Goal: Transaction & Acquisition: Subscribe to service/newsletter

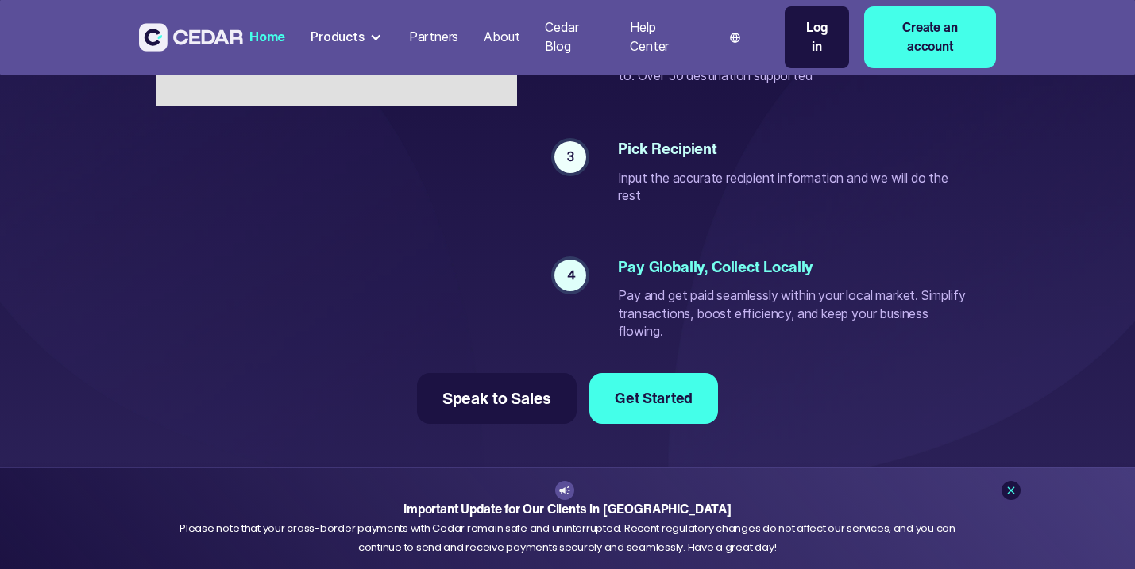
scroll to position [3319, 0]
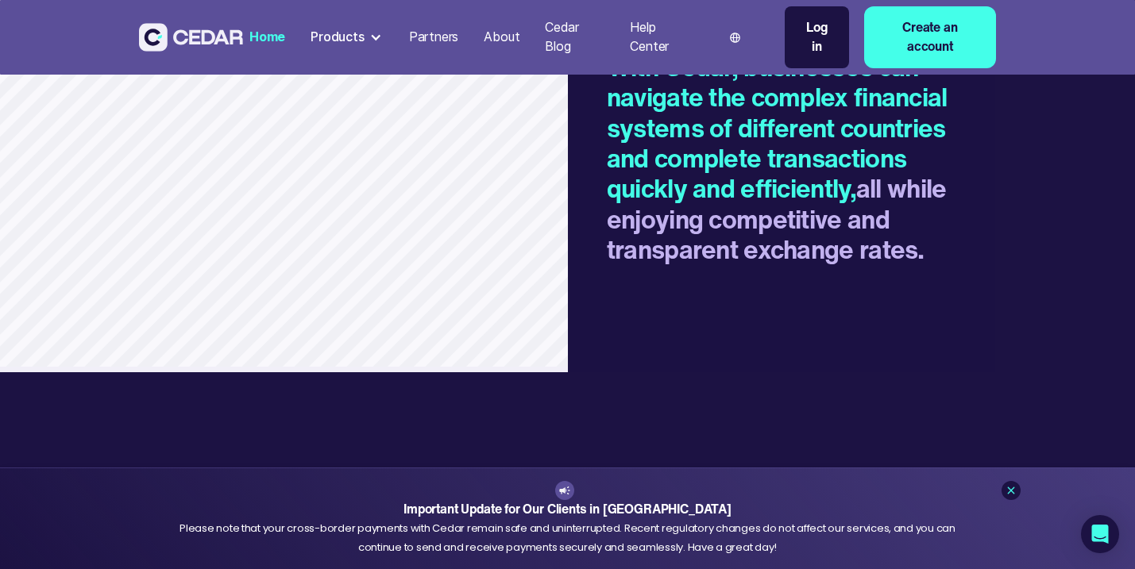
scroll to position [2048, 0]
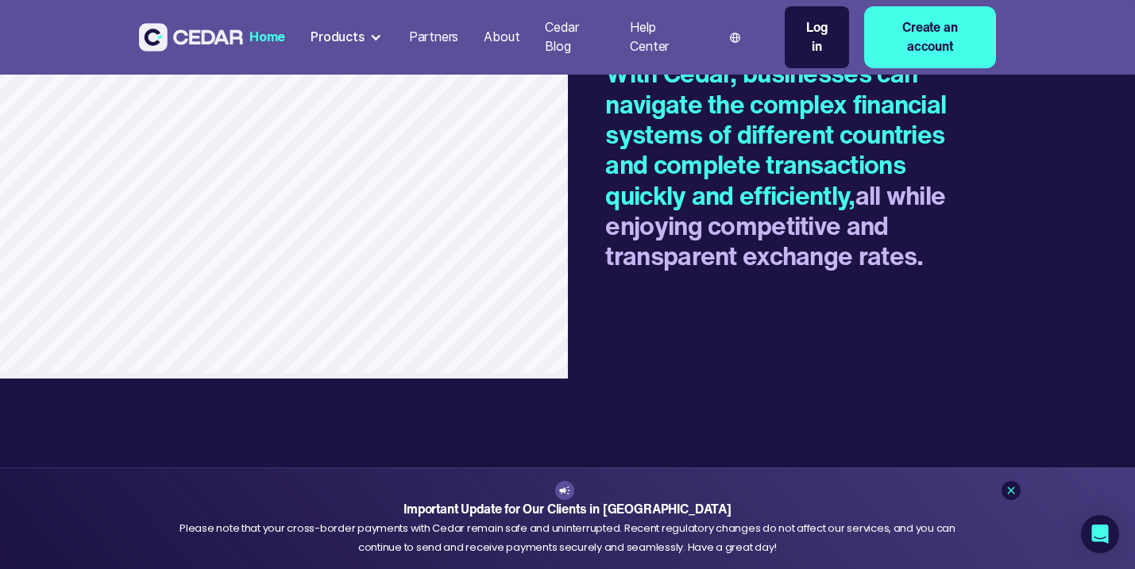
click at [428, 39] on div "Partners" at bounding box center [434, 37] width 50 height 19
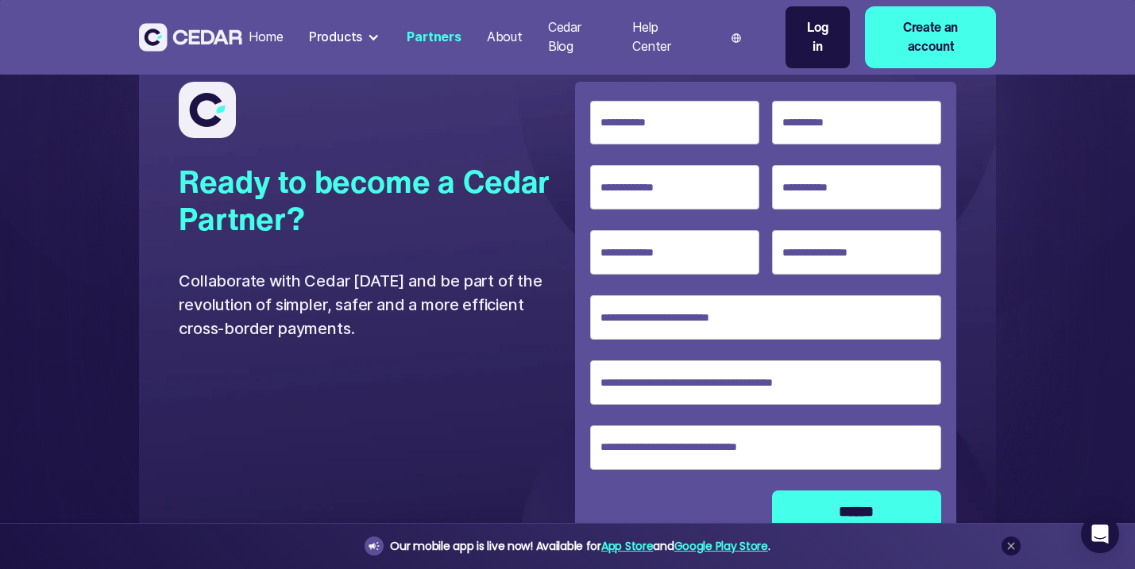
scroll to position [3112, 0]
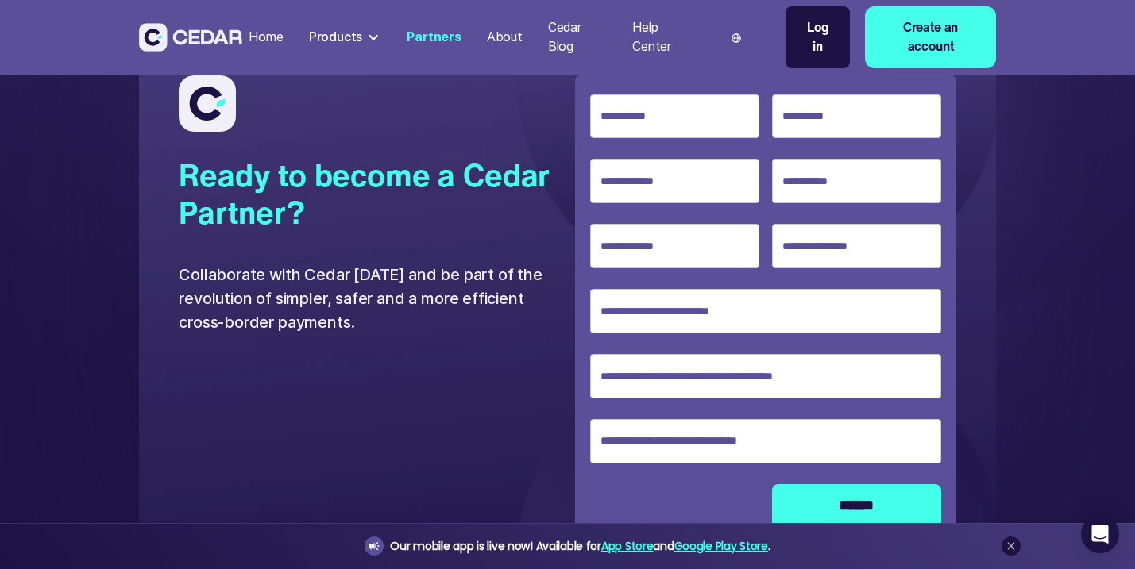
click at [359, 42] on div "Products" at bounding box center [336, 37] width 54 height 19
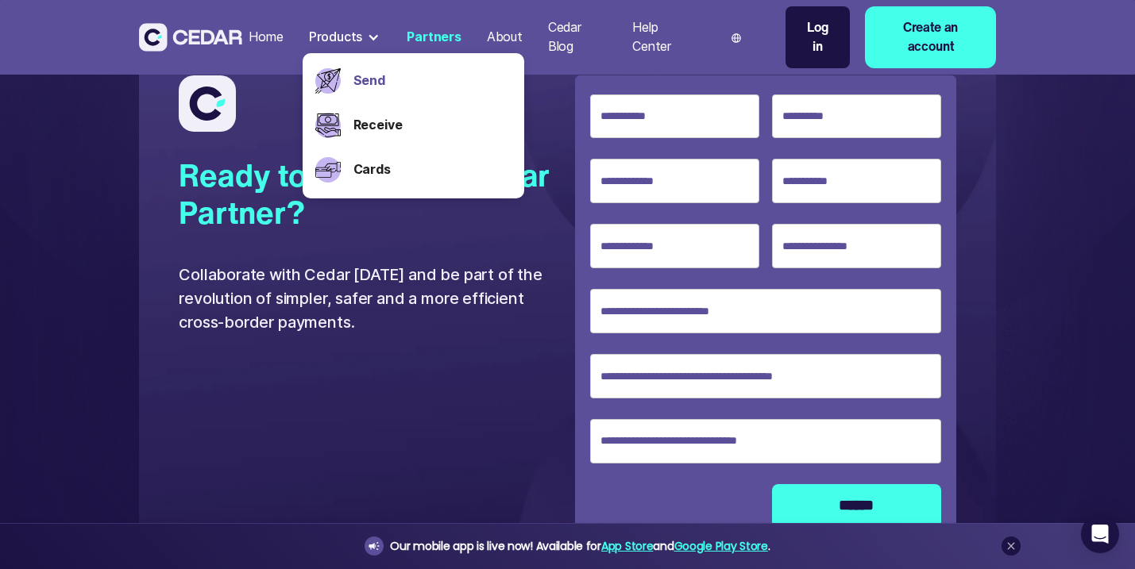
click at [372, 82] on link "Send" at bounding box center [432, 80] width 159 height 19
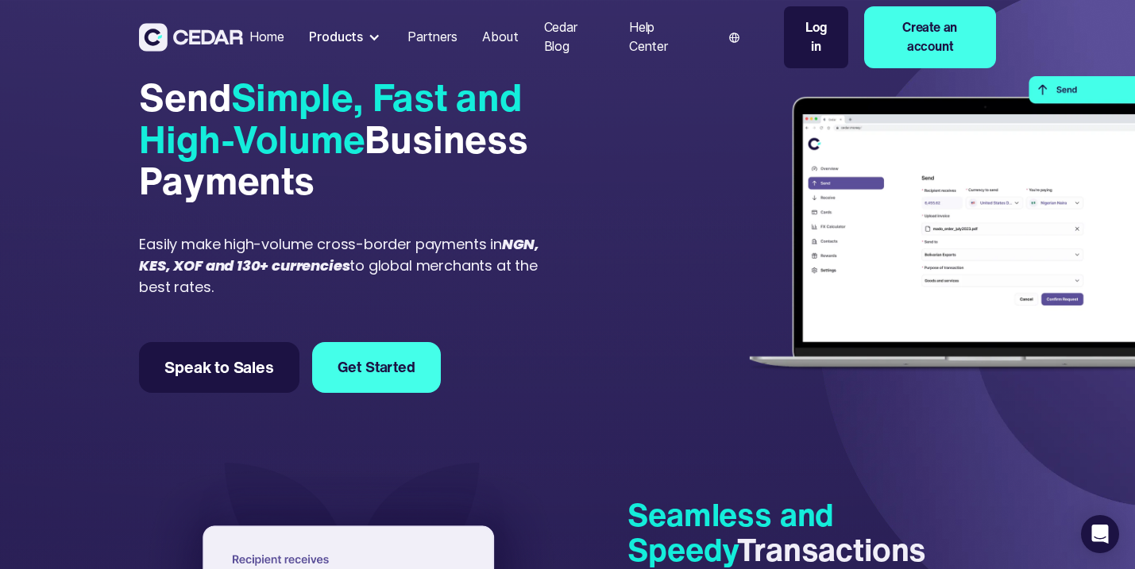
click at [930, 31] on link "Create an account" at bounding box center [930, 37] width 132 height 62
click at [920, 211] on img at bounding box center [936, 229] width 396 height 306
click at [738, 210] on img at bounding box center [936, 229] width 396 height 306
